Goal: Task Accomplishment & Management: Complete application form

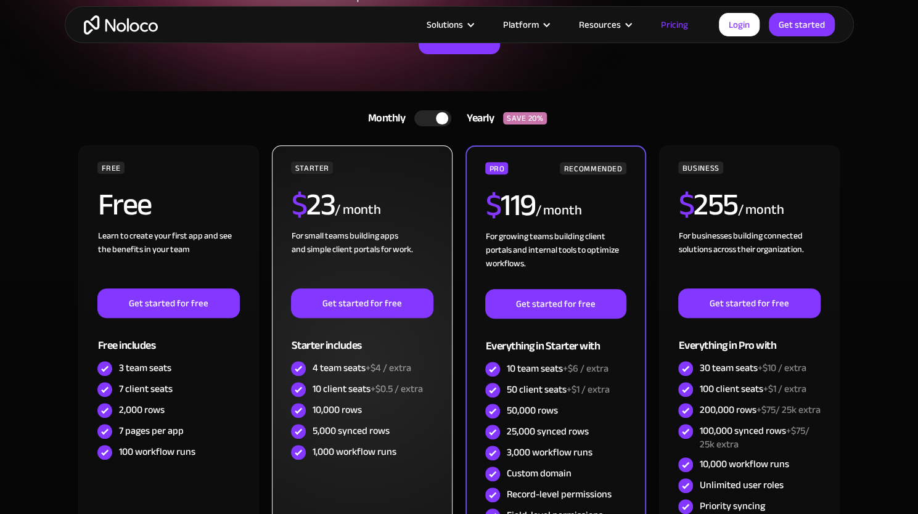
drag, startPoint x: 370, startPoint y: 262, endPoint x: 329, endPoint y: 240, distance: 46.3
click at [329, 240] on div "For small teams building apps and simple client portals for work. ‍" at bounding box center [362, 258] width 142 height 59
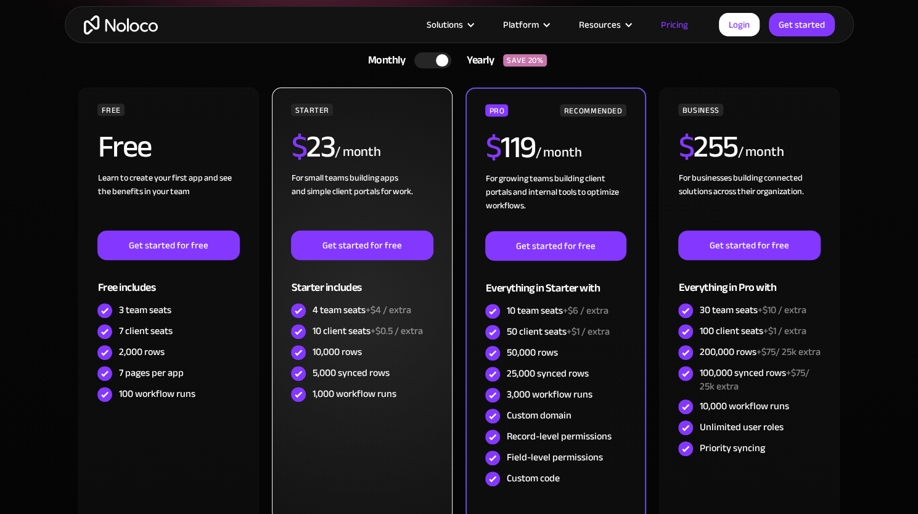
scroll to position [308, 0]
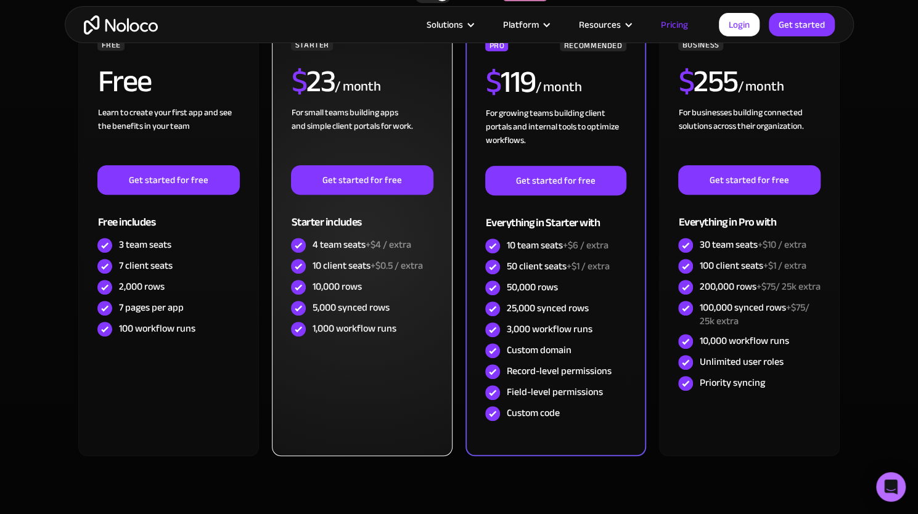
drag, startPoint x: 315, startPoint y: 321, endPoint x: 306, endPoint y: 322, distance: 9.3
click at [306, 322] on div "1,000 workflow runs" at bounding box center [362, 329] width 142 height 21
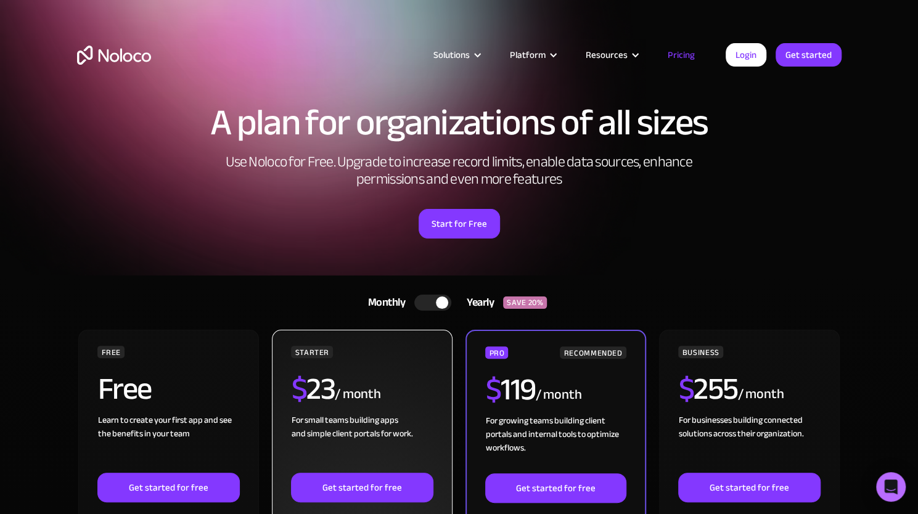
scroll to position [0, 0]
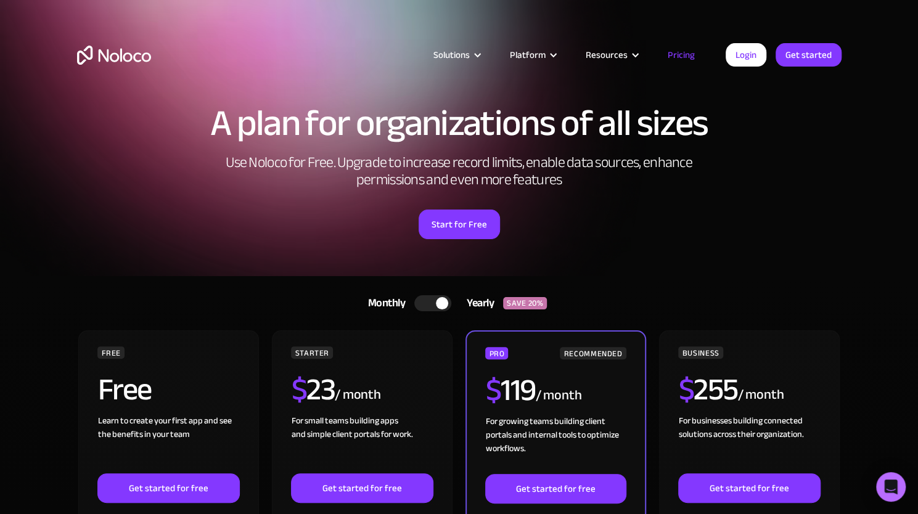
click at [450, 300] on div at bounding box center [432, 303] width 37 height 16
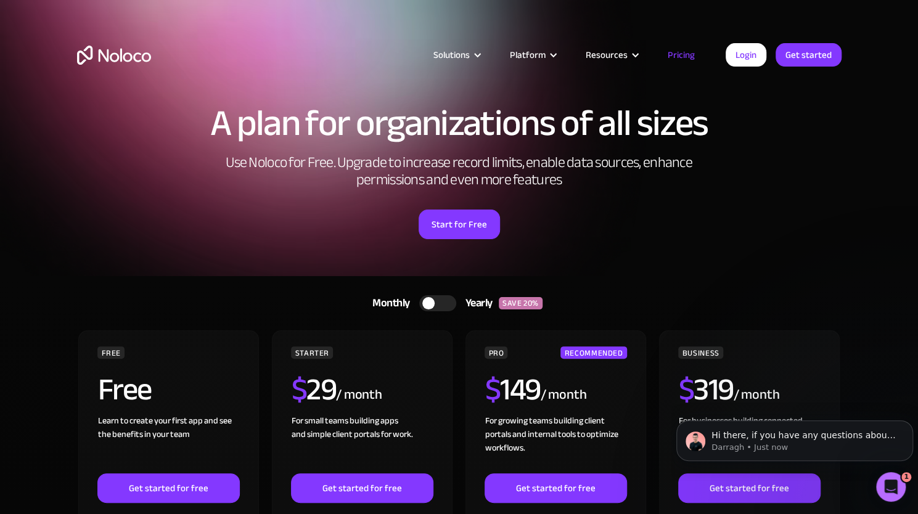
click at [444, 302] on div at bounding box center [437, 303] width 37 height 16
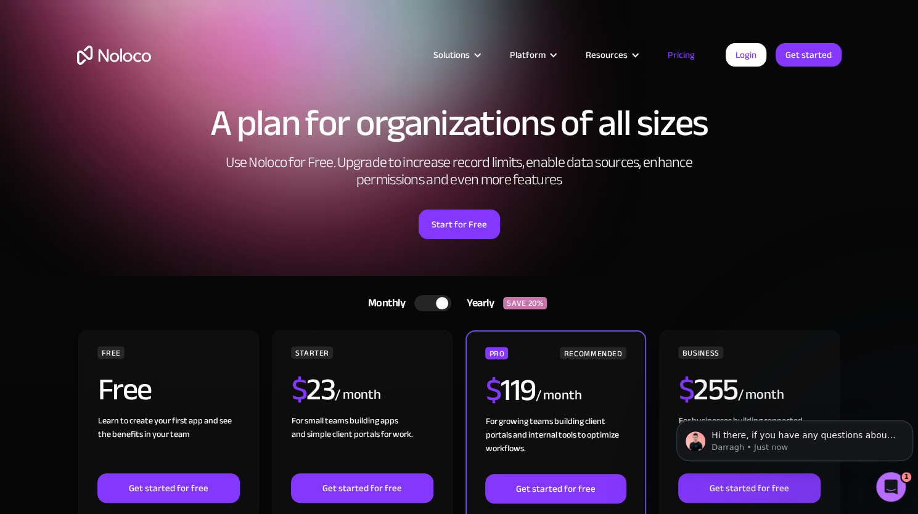
click at [444, 302] on div at bounding box center [442, 303] width 12 height 12
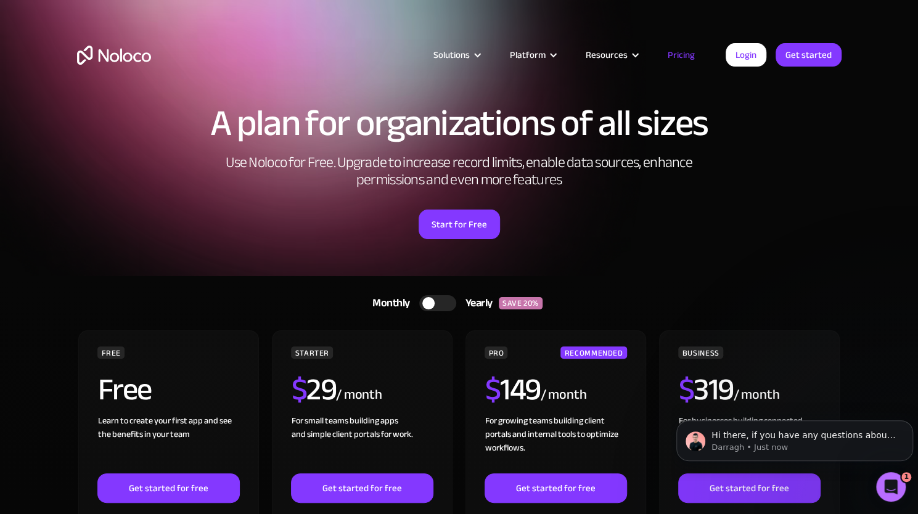
click at [663, 258] on div "A plan for organizations of all sizes Use Noloco for Free. Upgrade to increase …" at bounding box center [459, 184] width 789 height 184
click at [799, 50] on link "Get started" at bounding box center [809, 54] width 66 height 23
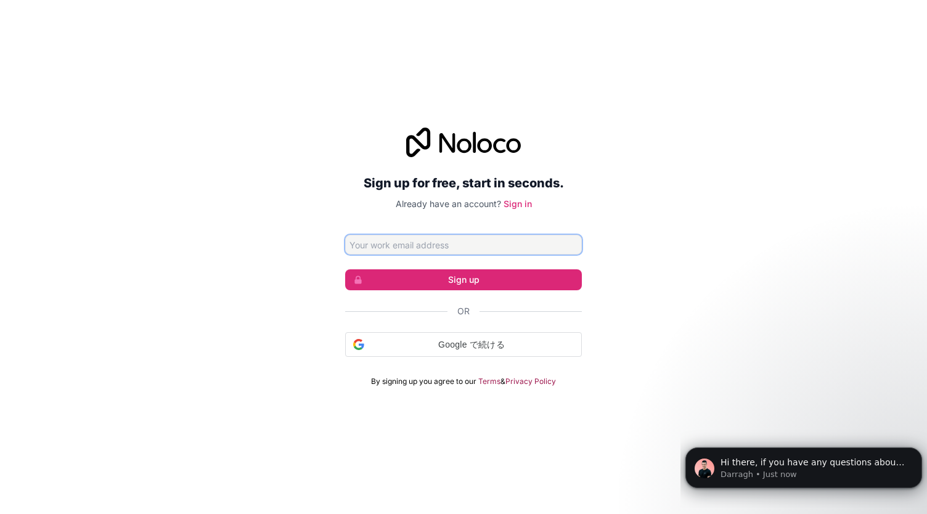
click at [483, 239] on input "Email address" at bounding box center [463, 245] width 237 height 20
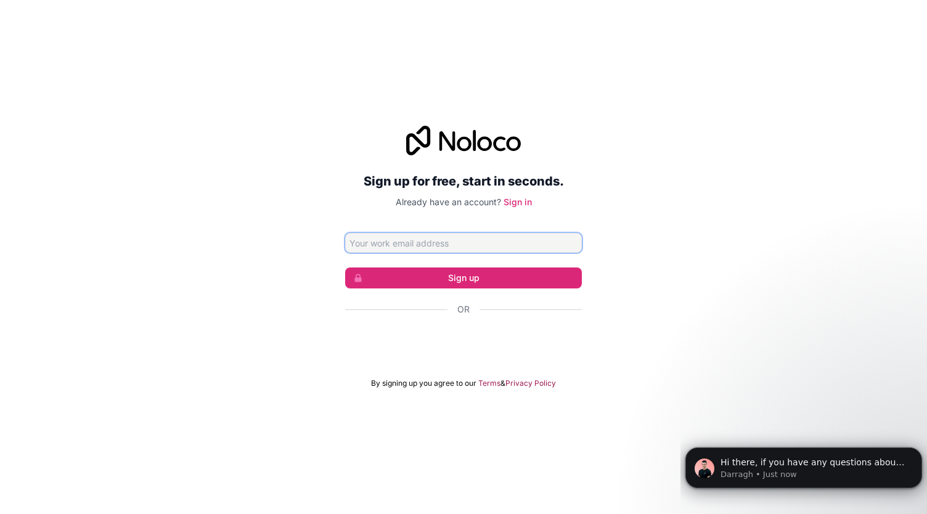
type input "[EMAIL_ADDRESS][DOMAIN_NAME]"
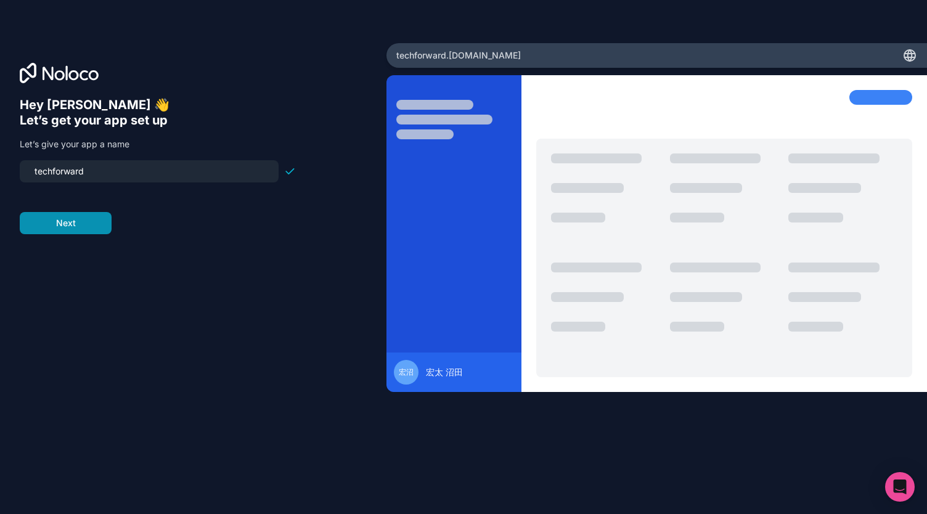
click at [85, 218] on button "Next" at bounding box center [66, 223] width 92 height 22
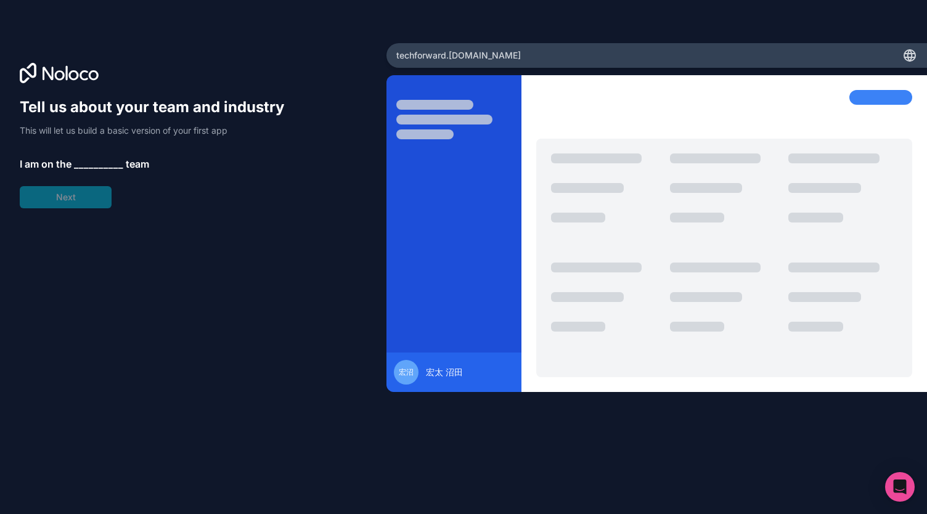
click at [88, 161] on span "__________" at bounding box center [98, 164] width 49 height 15
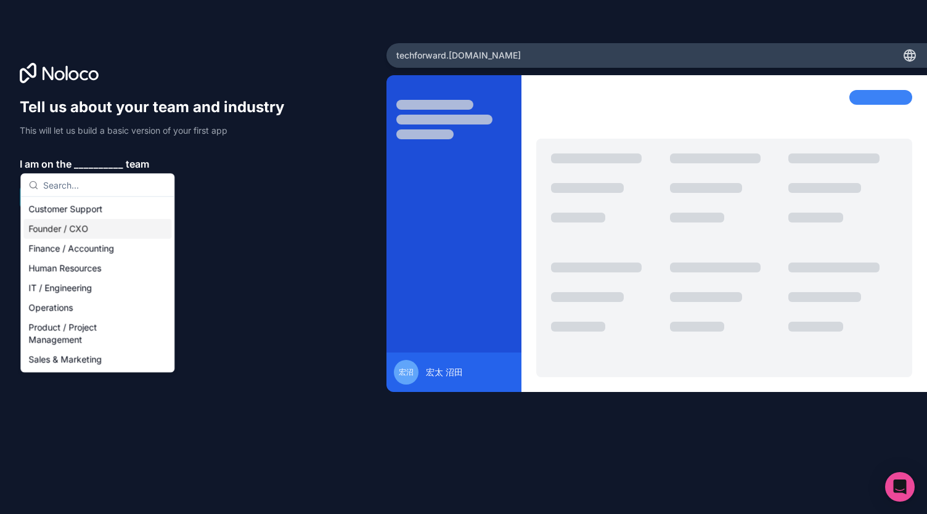
click at [80, 231] on div "Founder / CXO" at bounding box center [97, 229] width 148 height 20
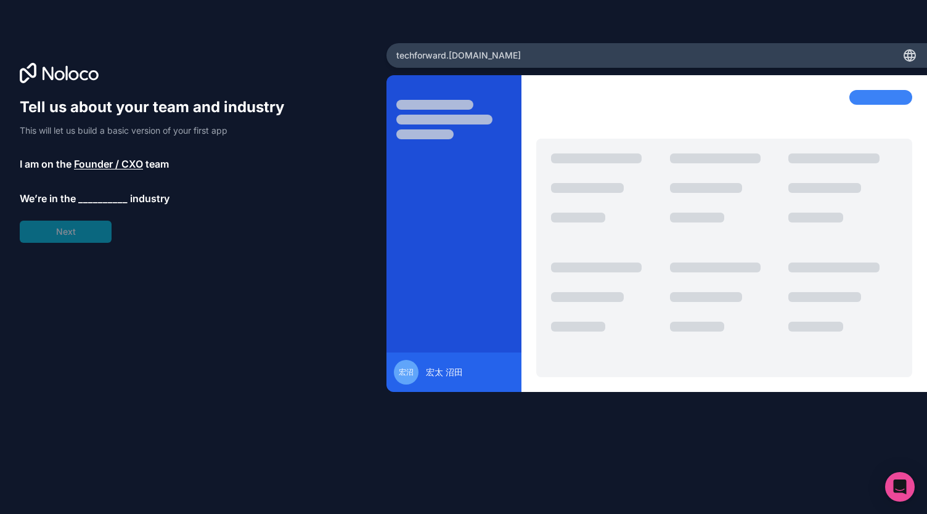
click at [89, 200] on span "__________" at bounding box center [102, 198] width 49 height 15
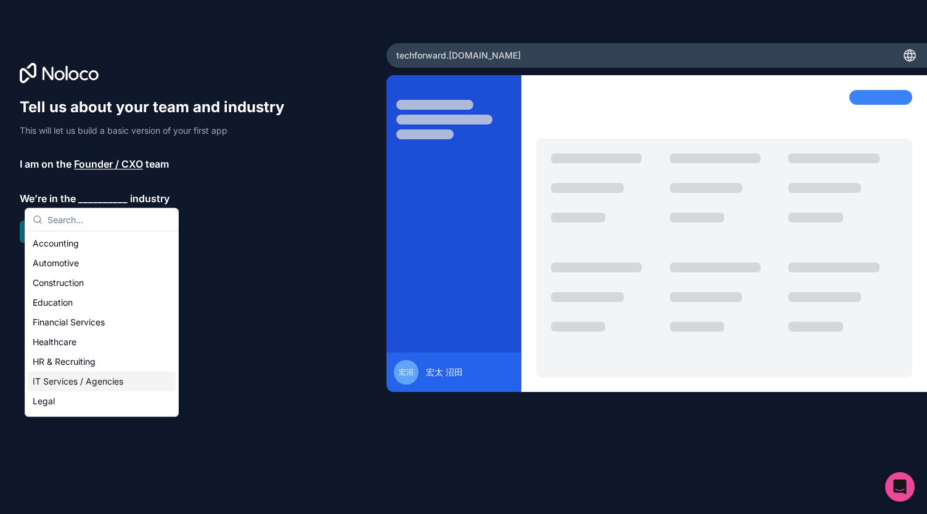
click at [110, 386] on div "IT Services / Agencies" at bounding box center [102, 382] width 148 height 20
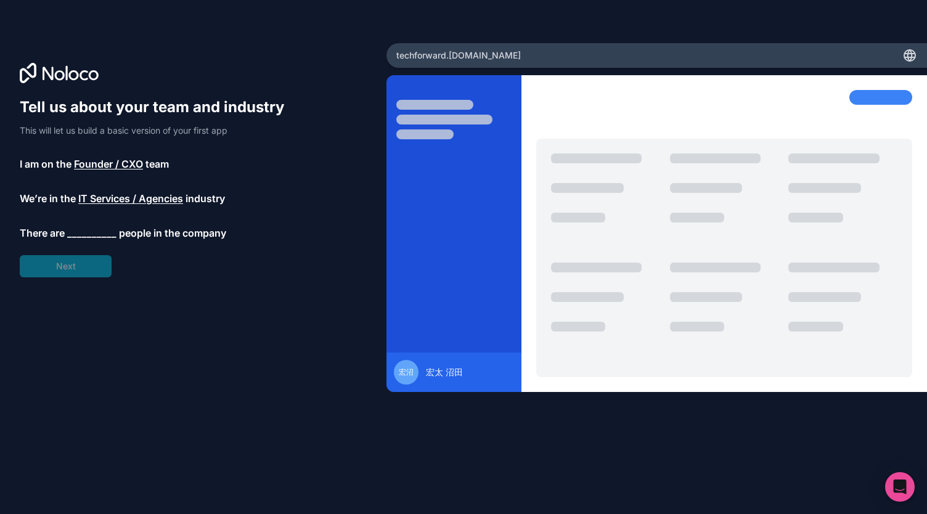
click at [100, 238] on span "__________" at bounding box center [91, 233] width 49 height 15
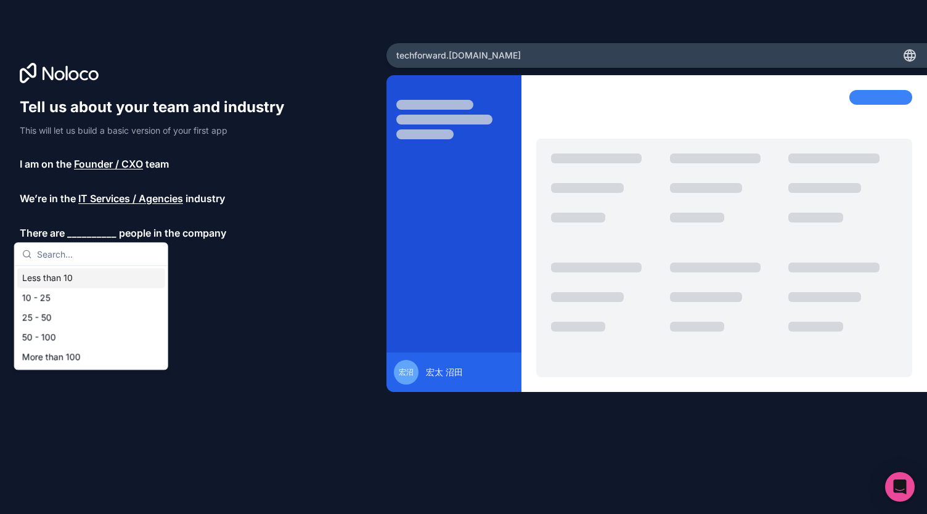
click at [100, 274] on div "Less than 10" at bounding box center [91, 278] width 148 height 20
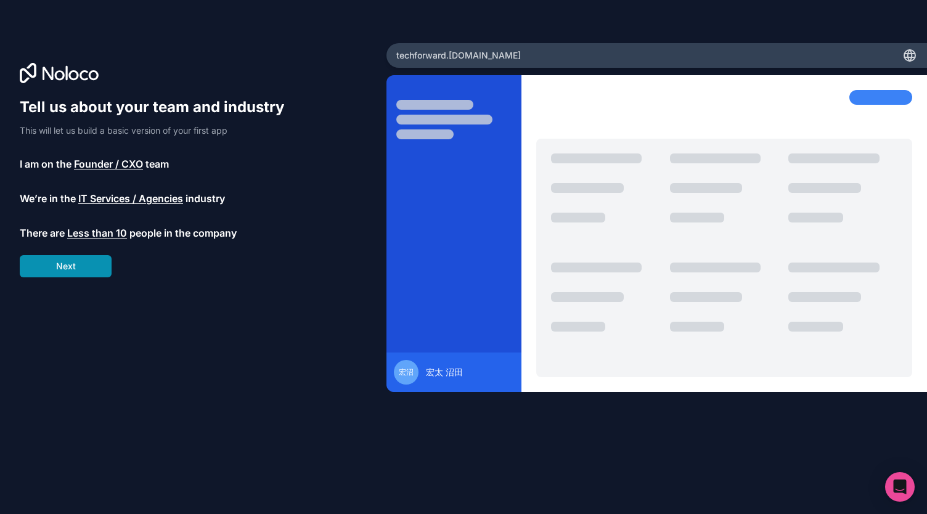
click at [98, 261] on button "Next" at bounding box center [66, 266] width 92 height 22
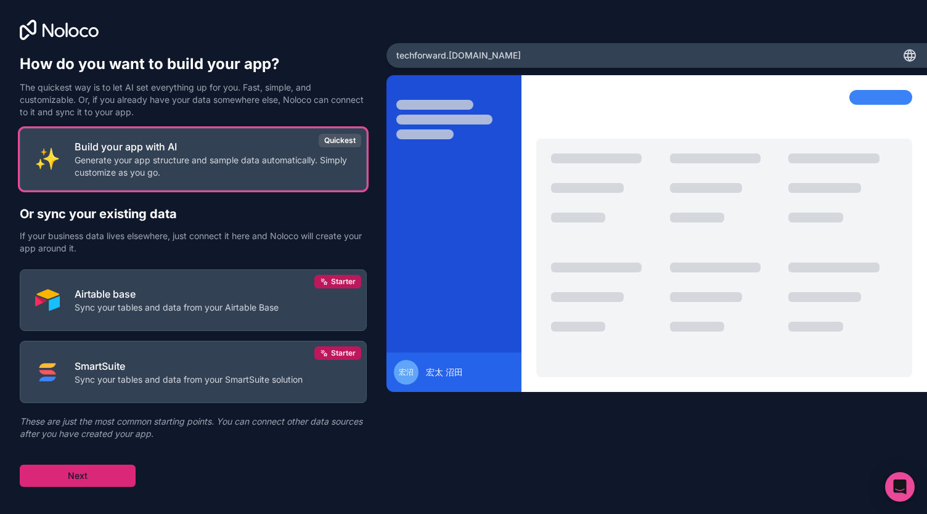
click at [106, 475] on button "Next" at bounding box center [78, 476] width 116 height 22
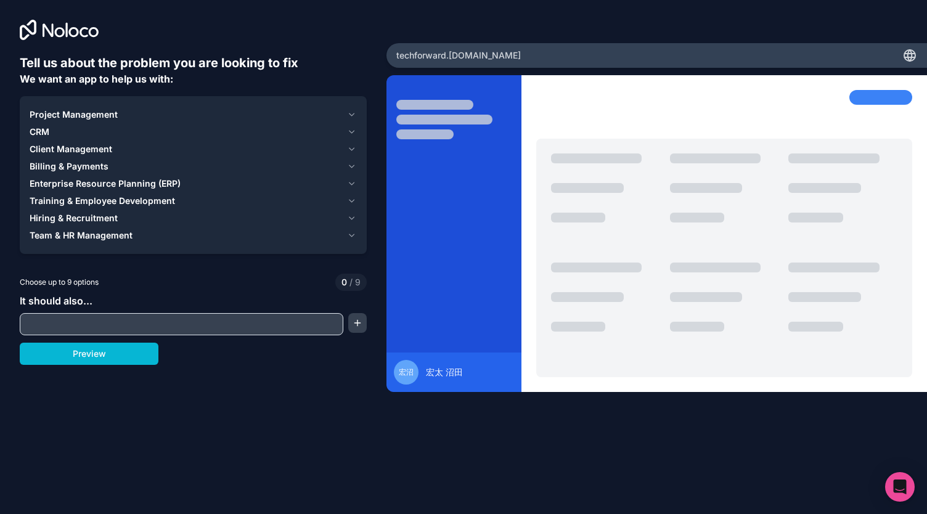
click at [165, 78] on span "We want an app to help us with:" at bounding box center [97, 79] width 154 height 12
click at [134, 357] on button "Preview" at bounding box center [89, 354] width 139 height 22
click at [160, 109] on div "Project Management" at bounding box center [186, 115] width 313 height 12
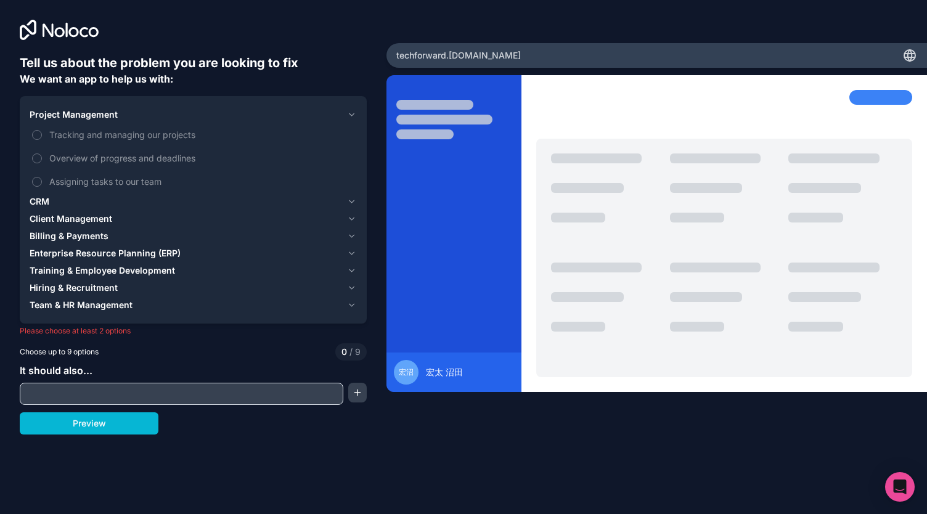
click at [55, 202] on div "CRM" at bounding box center [186, 201] width 313 height 12
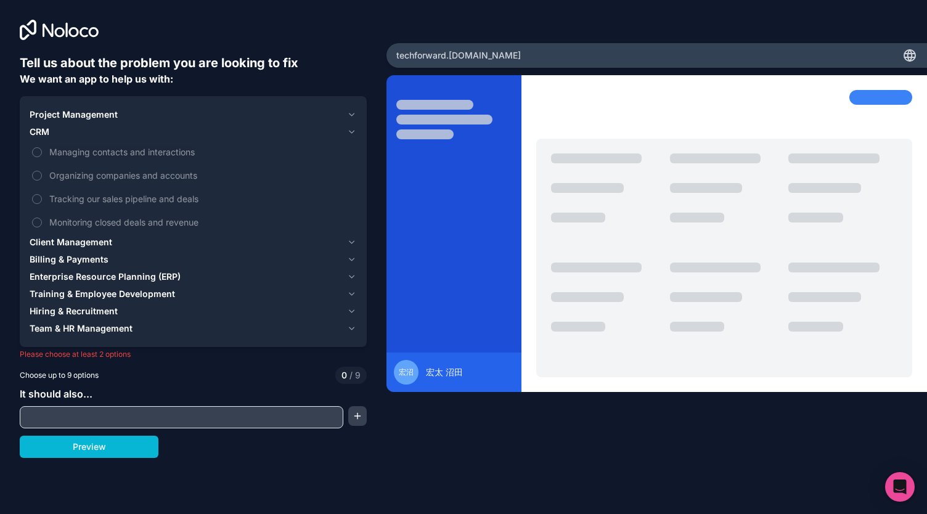
click at [89, 293] on span "Training & Employee Development" at bounding box center [102, 294] width 145 height 12
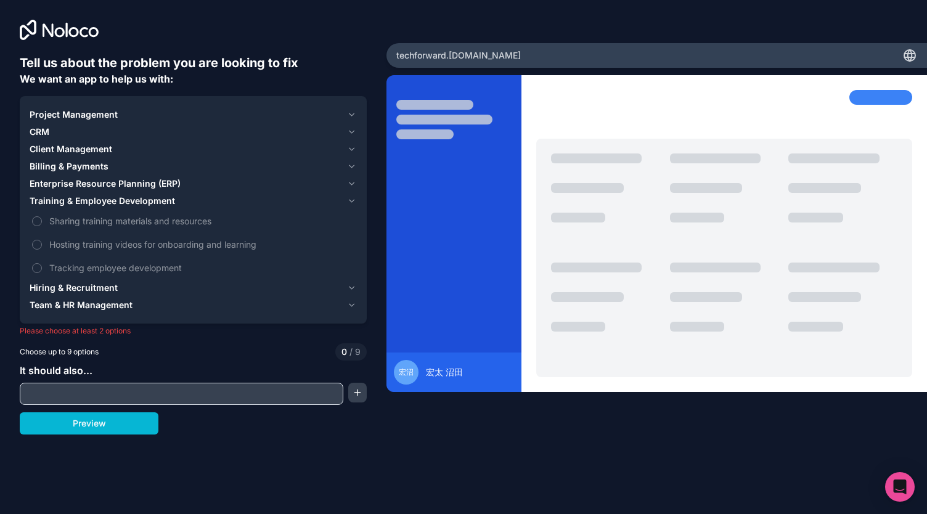
click at [83, 285] on span "Hiring & Recruitment" at bounding box center [74, 288] width 88 height 12
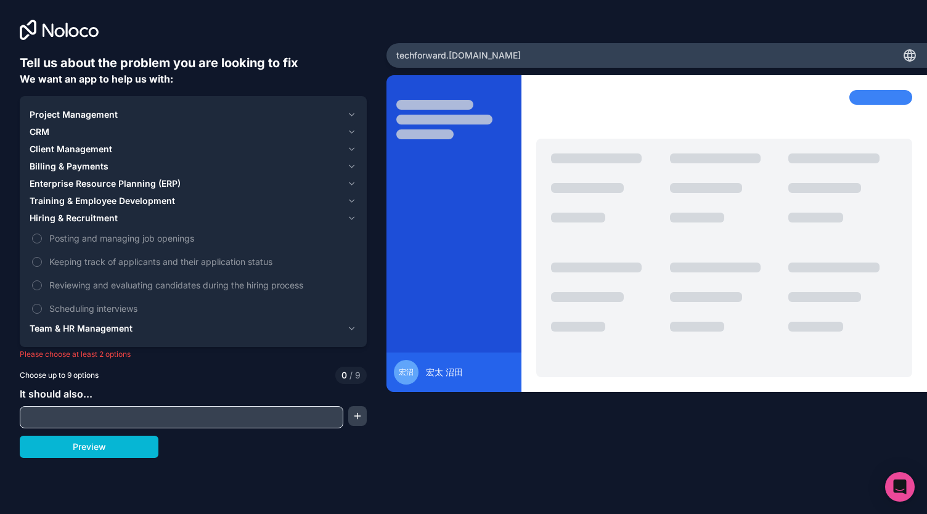
click at [86, 327] on span "Team & HR Management" at bounding box center [81, 328] width 103 height 12
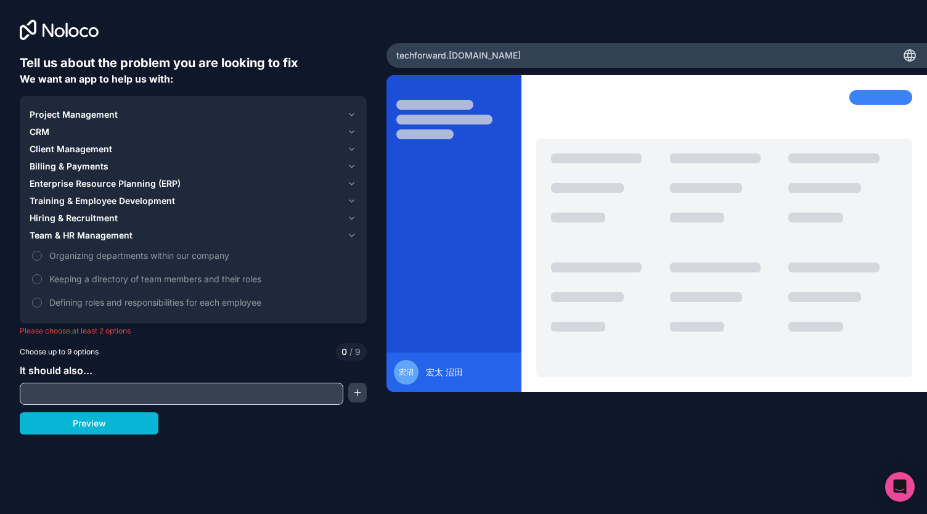
click at [144, 113] on div "Project Management" at bounding box center [186, 115] width 313 height 12
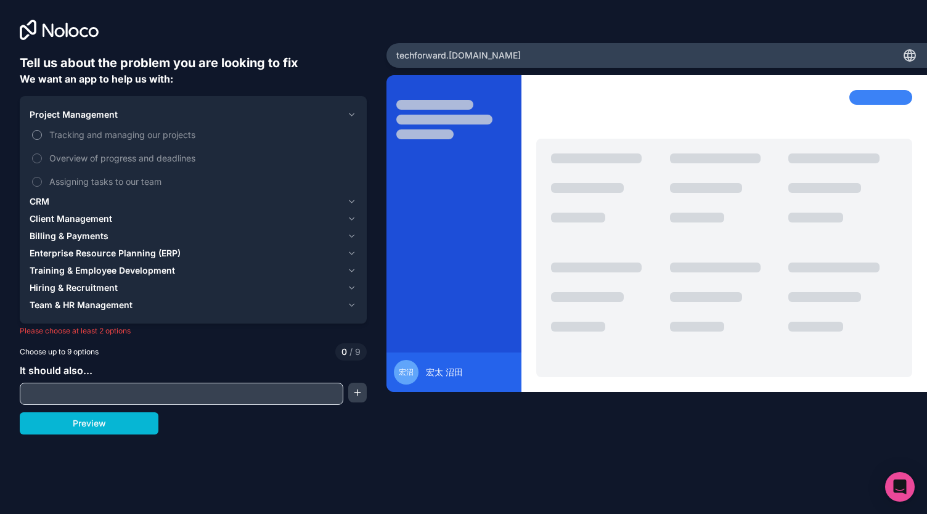
click at [142, 132] on span "Tracking and managing our projects" at bounding box center [201, 134] width 305 height 13
click at [42, 132] on button "Tracking and managing our projects" at bounding box center [37, 135] width 10 height 10
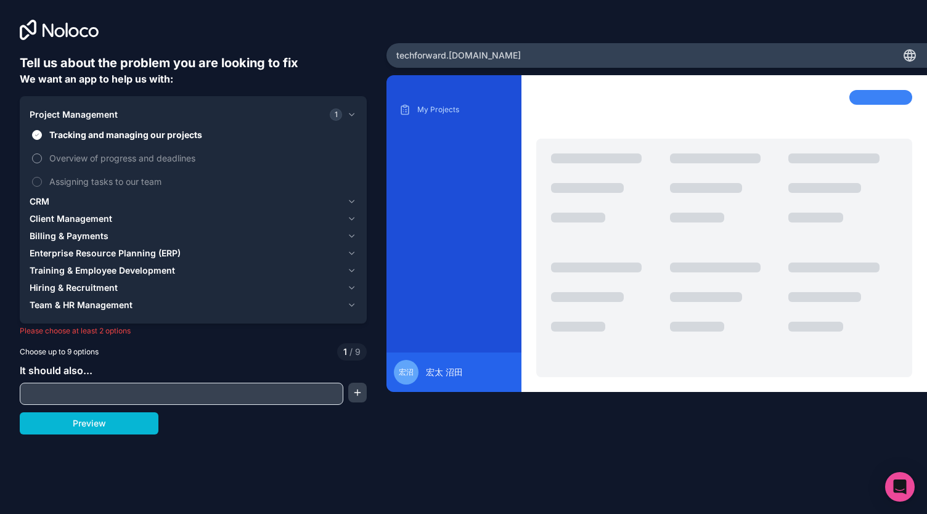
click at [144, 162] on span "Overview of progress and deadlines" at bounding box center [201, 158] width 305 height 13
click at [42, 162] on button "Overview of progress and deadlines" at bounding box center [37, 159] width 10 height 10
click at [145, 162] on span "Overview of progress and deadlines" at bounding box center [201, 158] width 305 height 13
click at [42, 162] on button "Overview of progress and deadlines" at bounding box center [37, 159] width 10 height 10
click at [144, 163] on span "Overview of progress and deadlines" at bounding box center [201, 158] width 305 height 13
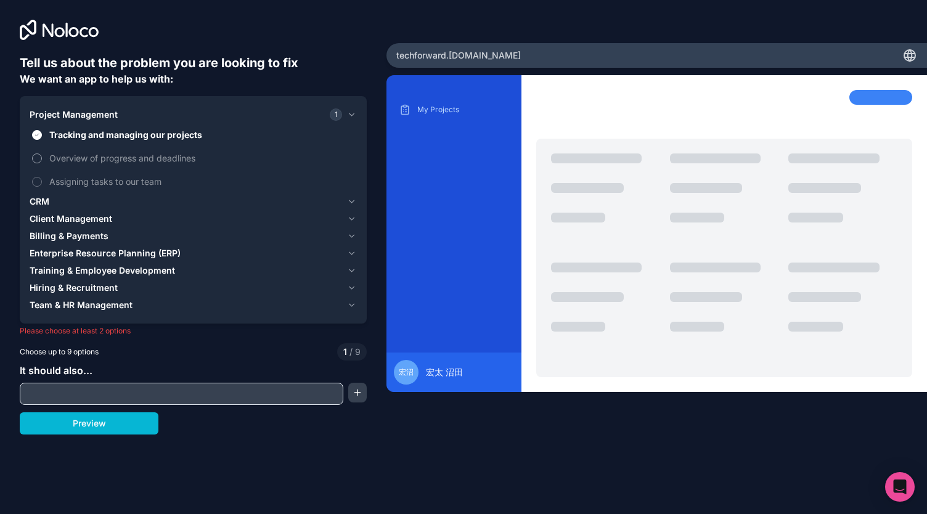
click at [42, 163] on button "Overview of progress and deadlines" at bounding box center [37, 159] width 10 height 10
click at [145, 177] on span "Assigning tasks to our team" at bounding box center [201, 181] width 305 height 13
click at [42, 177] on button "Assigning tasks to our team" at bounding box center [37, 182] width 10 height 10
click at [125, 391] on input "text" at bounding box center [181, 393] width 317 height 17
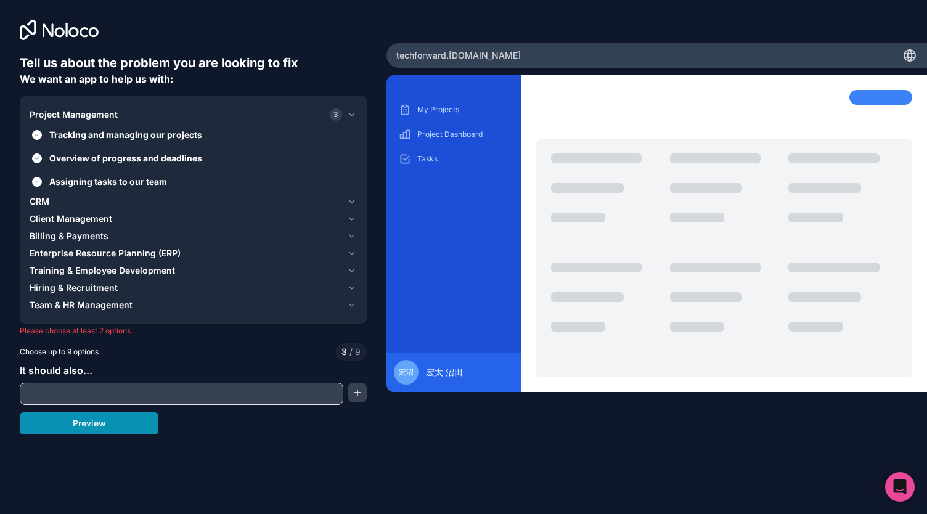
click at [117, 422] on button "Preview" at bounding box center [89, 423] width 139 height 22
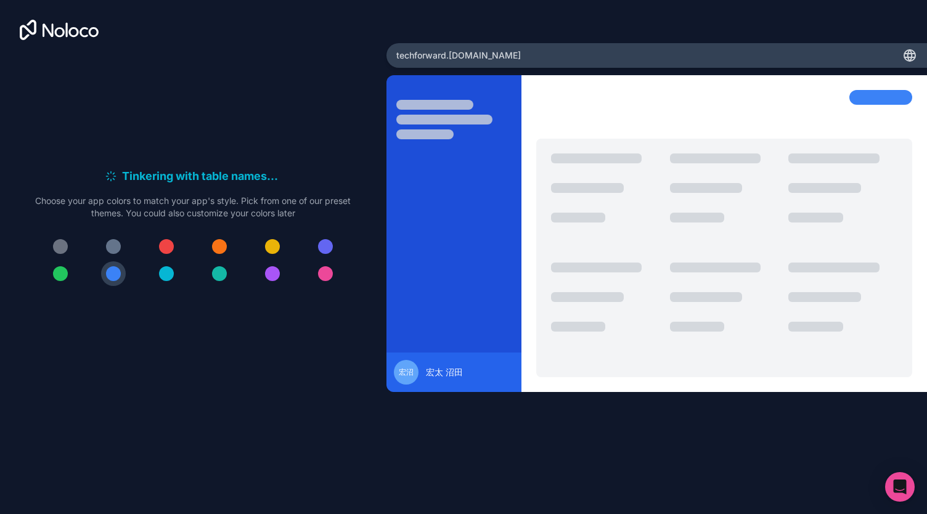
drag, startPoint x: 224, startPoint y: 200, endPoint x: 202, endPoint y: 198, distance: 21.7
click at [202, 198] on p "Choose your app colors to match your app's style. Pick from one of our preset t…" at bounding box center [193, 207] width 316 height 25
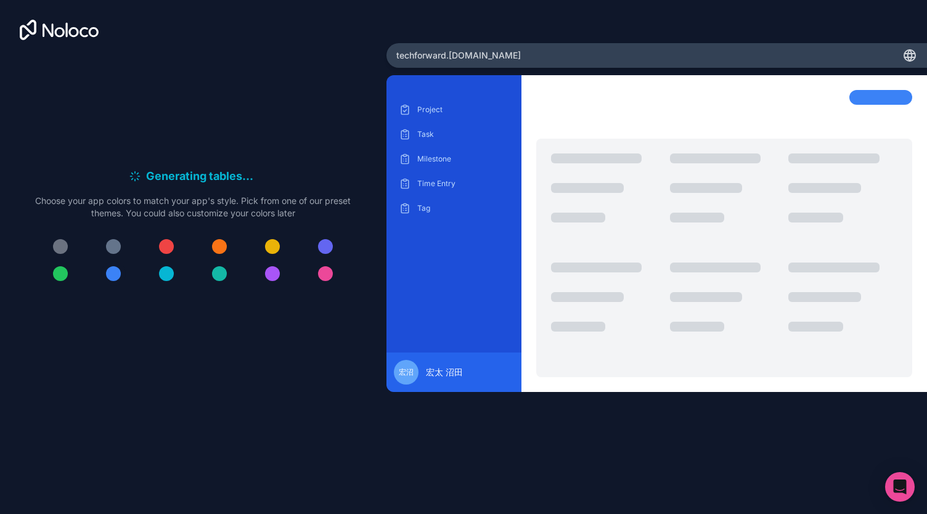
click at [115, 272] on div at bounding box center [113, 273] width 15 height 15
click at [908, 54] on icon at bounding box center [909, 55] width 2 height 11
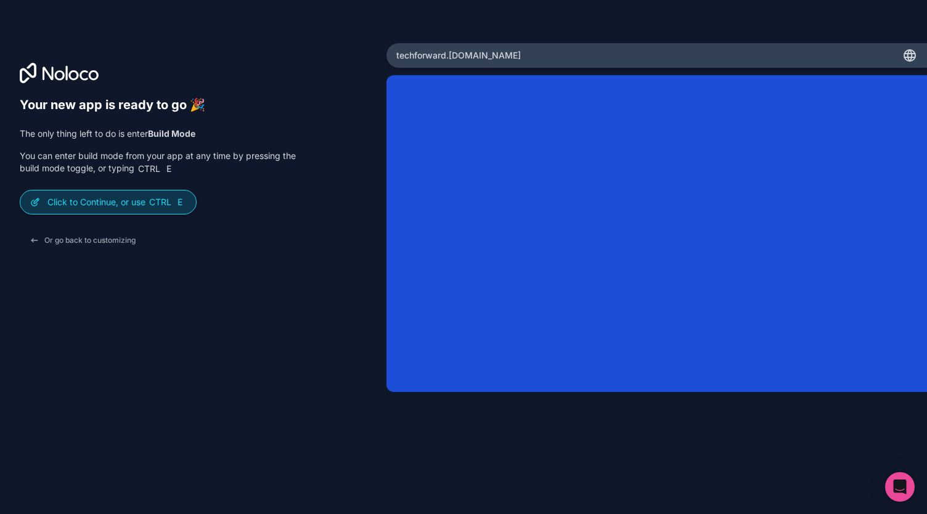
click at [113, 208] on div "Click to Continue, or use Ctrl E" at bounding box center [108, 201] width 176 height 23
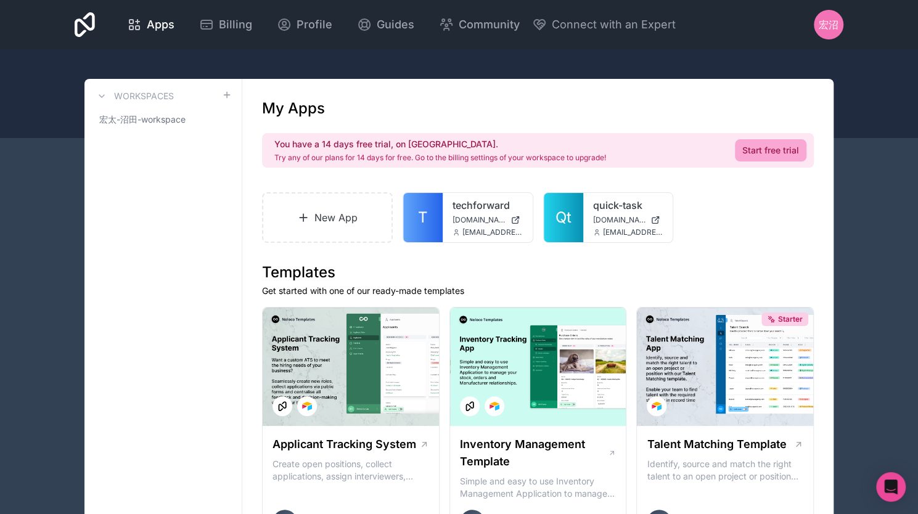
click at [835, 26] on span "宏沼" at bounding box center [829, 24] width 20 height 15
click at [304, 23] on span "Profile" at bounding box center [315, 24] width 36 height 17
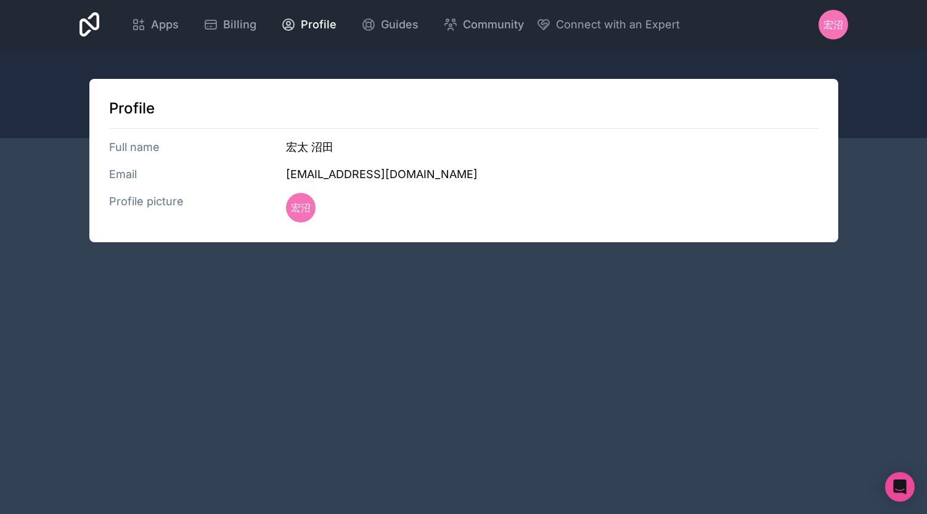
click at [127, 171] on h3 "Email" at bounding box center [198, 174] width 178 height 17
click at [336, 173] on h3 "[EMAIL_ADDRESS][DOMAIN_NAME]" at bounding box center [552, 174] width 532 height 17
click at [371, 21] on icon at bounding box center [372, 22] width 2 height 2
click at [157, 25] on span "Apps" at bounding box center [165, 24] width 28 height 17
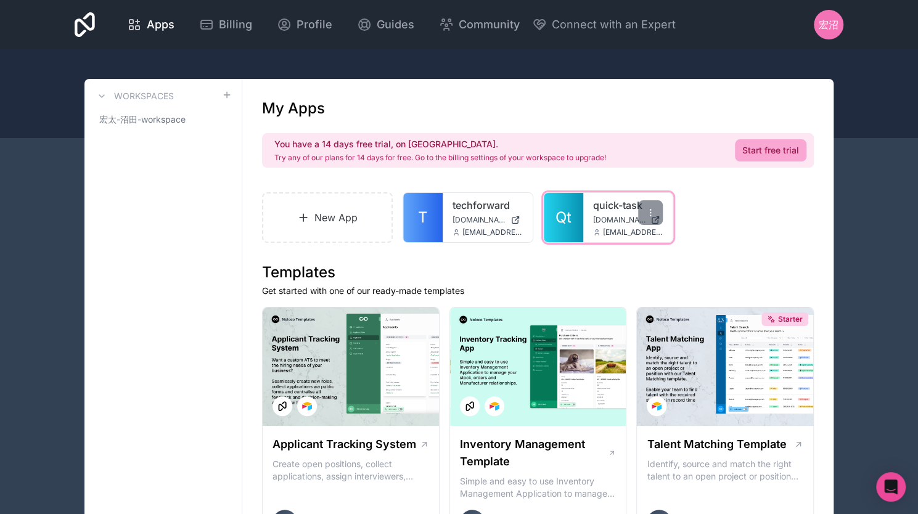
click at [624, 225] on div "quick-task quick-task.noloco.co kota.numata@techforward.jp" at bounding box center [628, 217] width 90 height 49
click at [613, 203] on link "quick-task" at bounding box center [628, 205] width 70 height 15
